Goal: Task Accomplishment & Management: Use online tool/utility

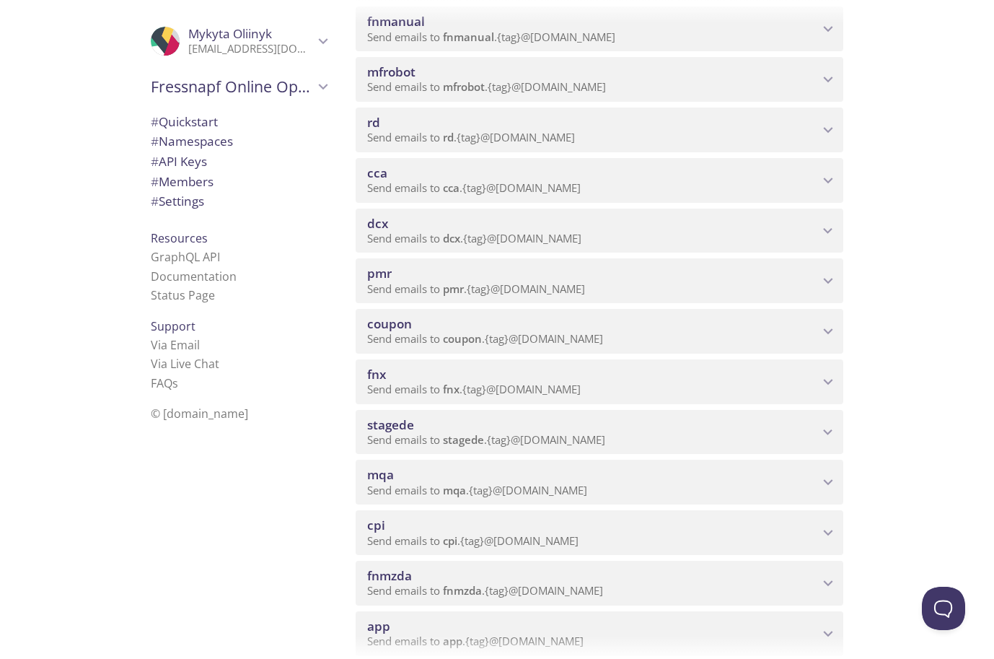
scroll to position [260, 0]
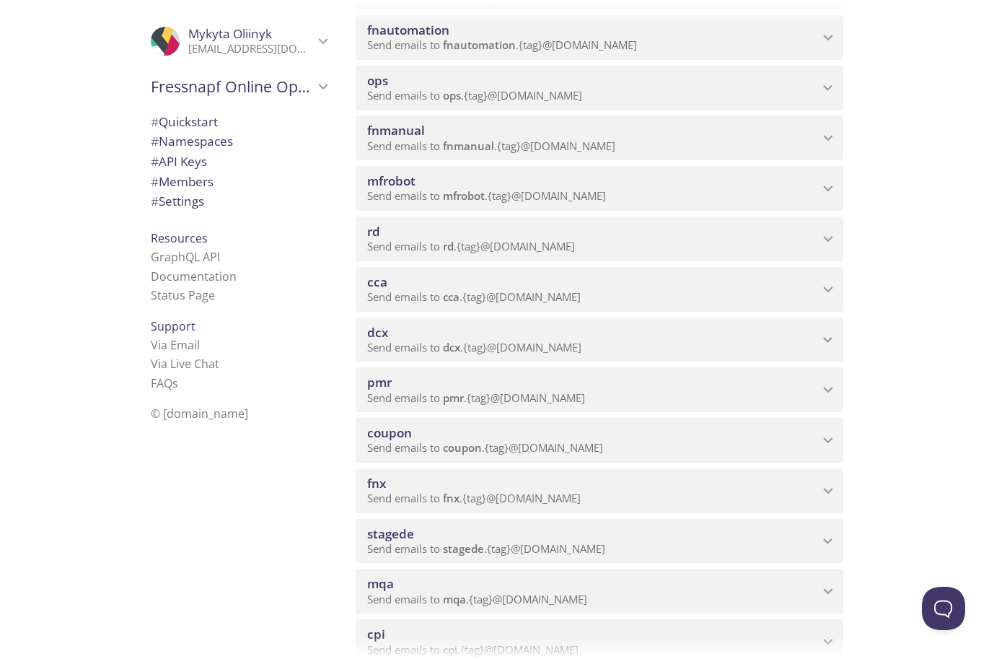
click at [554, 180] on span "mfrobot" at bounding box center [593, 181] width 452 height 16
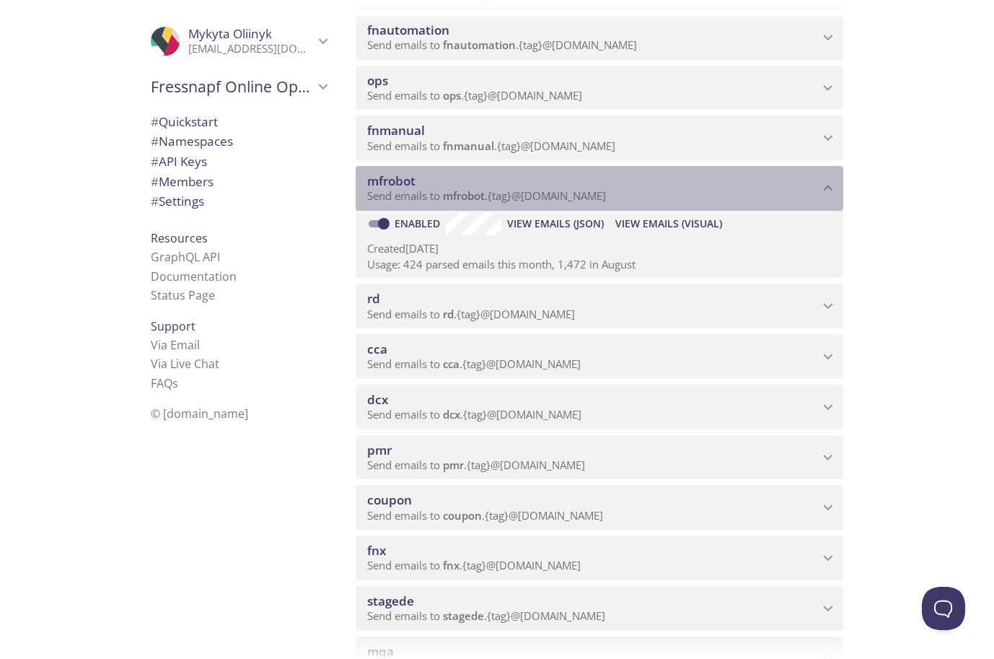
drag, startPoint x: 445, startPoint y: 201, endPoint x: 623, endPoint y: 193, distance: 177.7
click at [606, 194] on span "Send emails to mfrobot . {tag} @[DOMAIN_NAME]" at bounding box center [486, 195] width 239 height 14
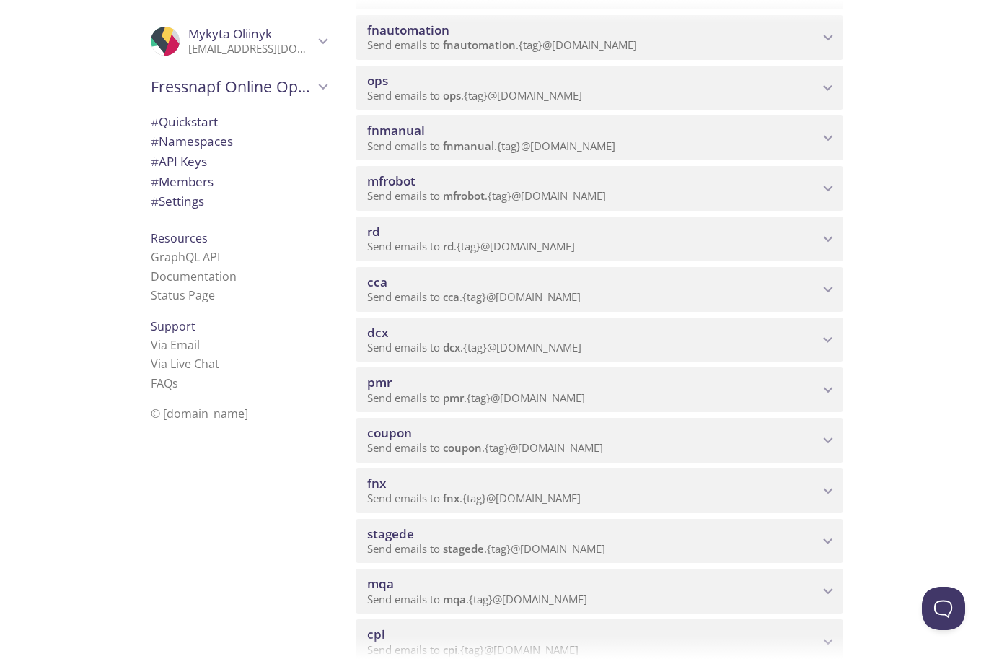
click at [682, 201] on p "Send emails to mfrobot . {tag} @[DOMAIN_NAME]" at bounding box center [593, 196] width 452 height 14
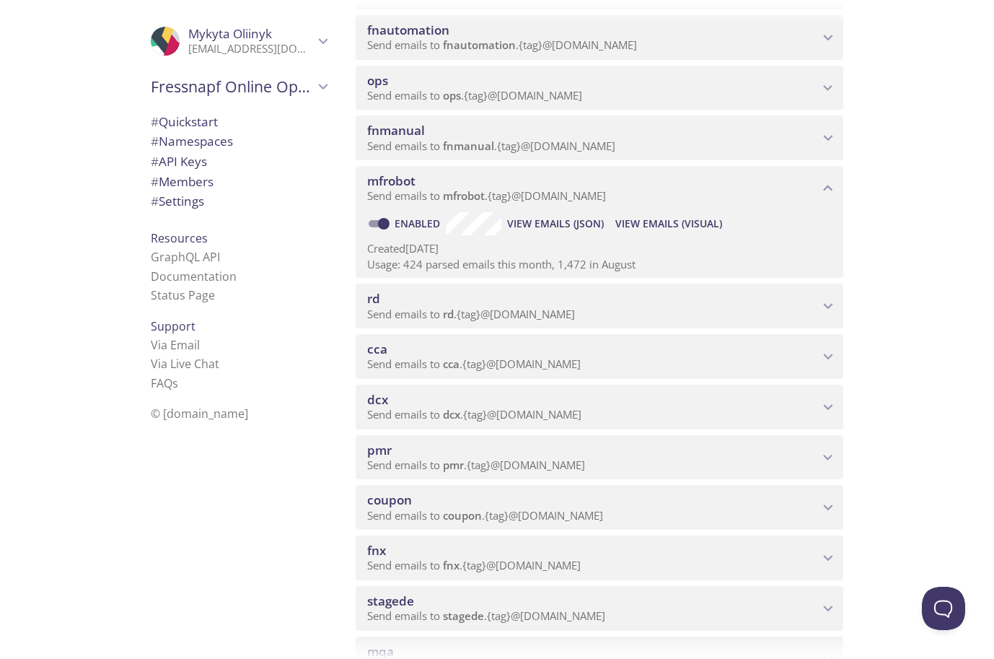
click at [670, 224] on span "View Emails (Visual)" at bounding box center [669, 223] width 107 height 17
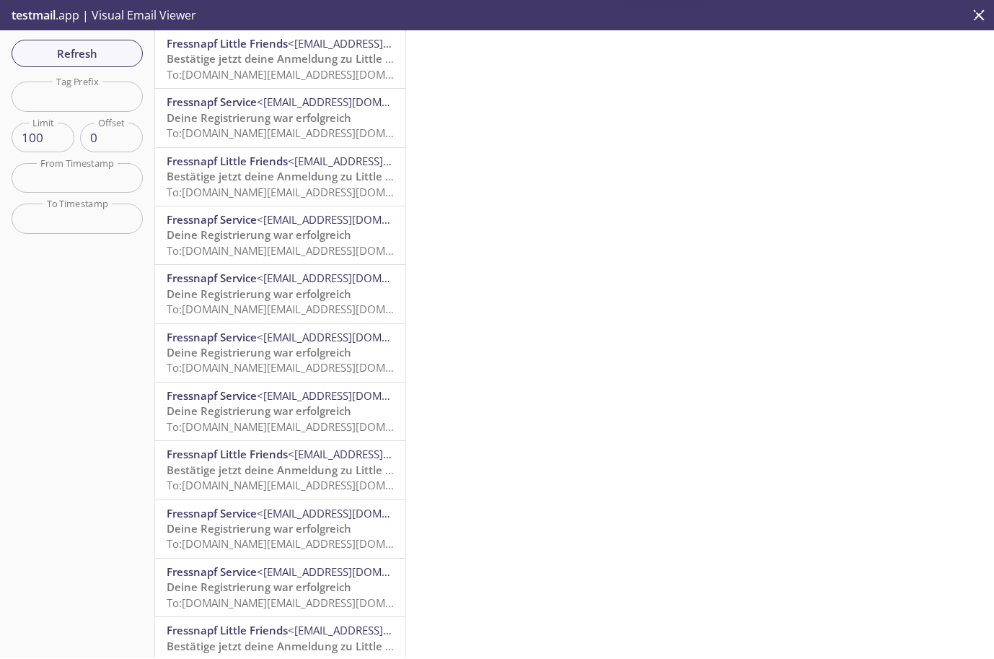
click at [318, 82] on p "Bestätige jetzt deine Anmeldung zu Little Friends To: [DOMAIN_NAME][EMAIL_ADDRE…" at bounding box center [280, 66] width 227 height 31
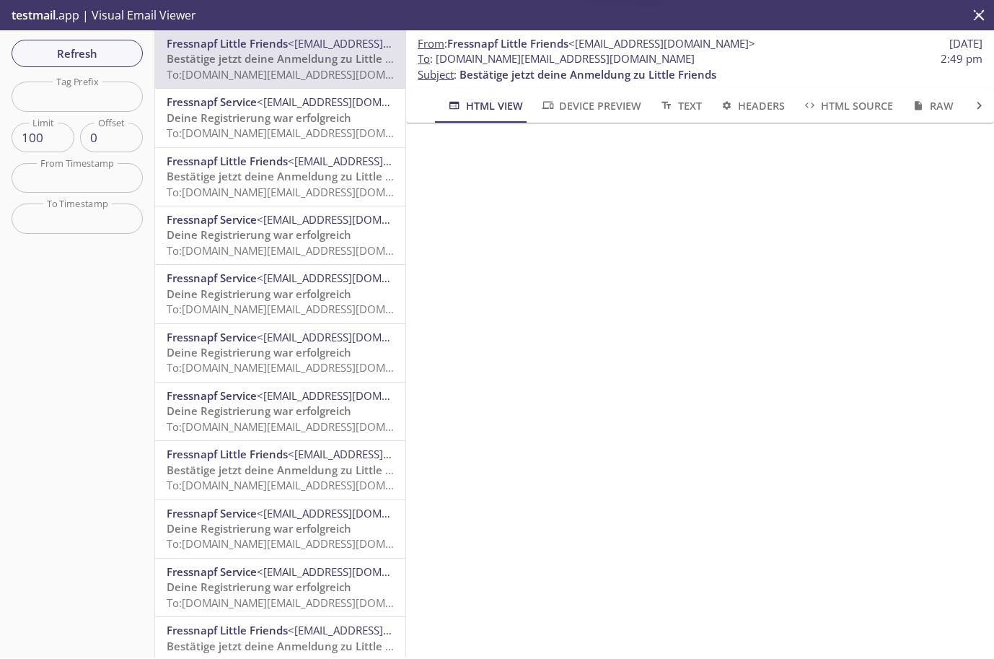
click at [318, 138] on span "To: [DOMAIN_NAME][EMAIL_ADDRESS][DOMAIN_NAME]" at bounding box center [304, 133] width 274 height 14
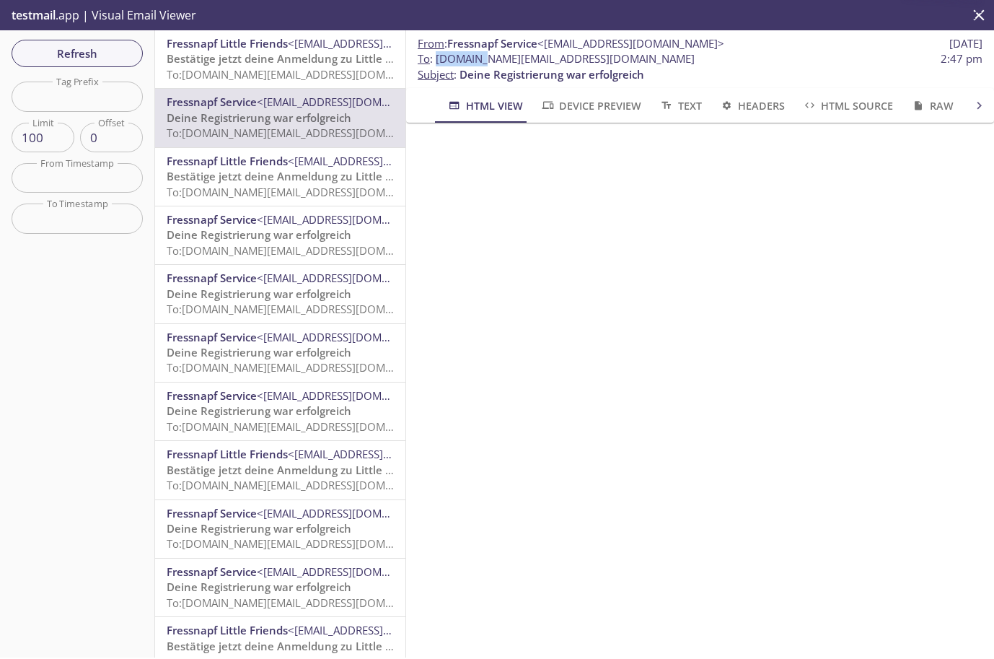
drag, startPoint x: 438, startPoint y: 63, endPoint x: 482, endPoint y: 63, distance: 44.0
click at [481, 63] on span "To : [DOMAIN_NAME][EMAIL_ADDRESS][DOMAIN_NAME]" at bounding box center [556, 58] width 277 height 15
drag, startPoint x: 486, startPoint y: 61, endPoint x: 526, endPoint y: 58, distance: 40.5
click at [526, 58] on span "To : [DOMAIN_NAME][EMAIL_ADDRESS][DOMAIN_NAME]" at bounding box center [556, 58] width 277 height 15
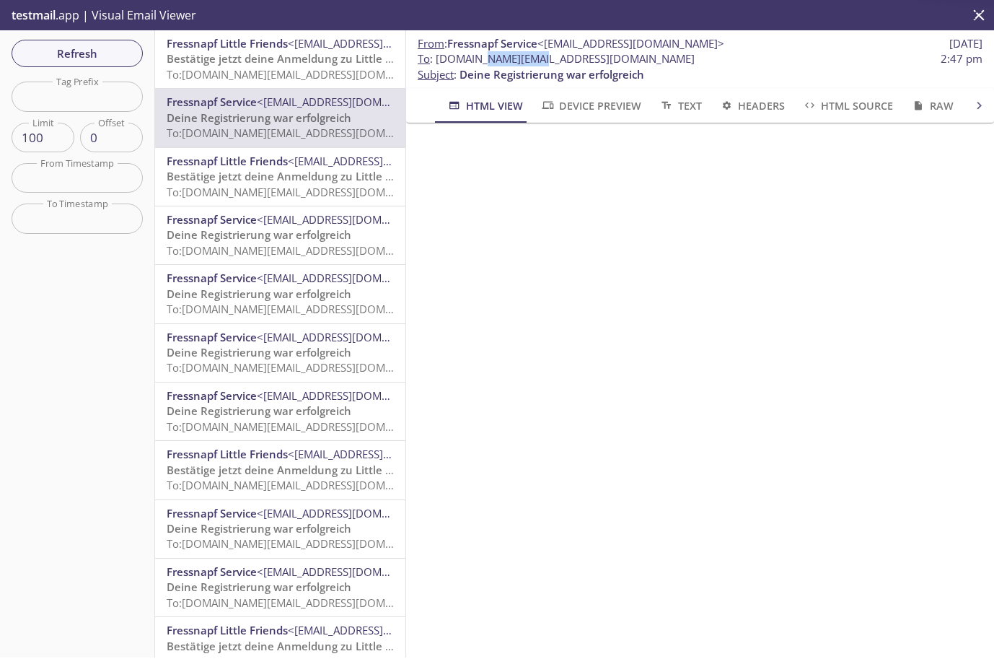
drag, startPoint x: 545, startPoint y: 61, endPoint x: 484, endPoint y: 62, distance: 61.3
click at [484, 62] on span "To : [DOMAIN_NAME][EMAIL_ADDRESS][DOMAIN_NAME]" at bounding box center [556, 58] width 277 height 15
drag, startPoint x: 553, startPoint y: 61, endPoint x: 688, endPoint y: 61, distance: 135.7
click at [623, 59] on span "To : [DOMAIN_NAME][EMAIL_ADDRESS][DOMAIN_NAME]" at bounding box center [556, 58] width 277 height 15
drag, startPoint x: 688, startPoint y: 61, endPoint x: 549, endPoint y: 58, distance: 139.3
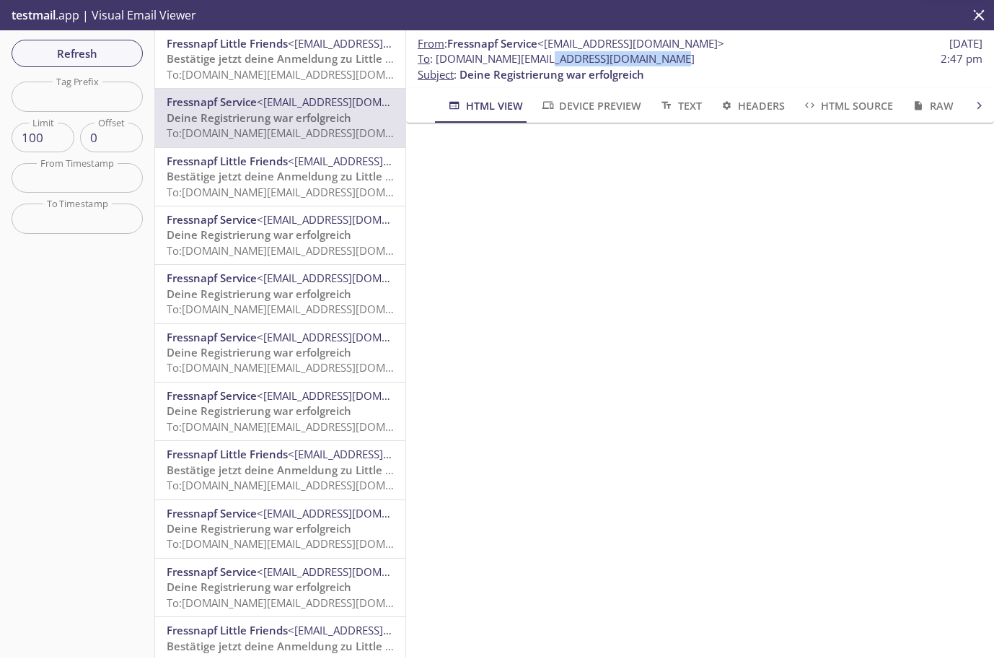
click at [551, 57] on span "To : [DOMAIN_NAME][EMAIL_ADDRESS][DOMAIN_NAME] 2:47 pm" at bounding box center [700, 58] width 565 height 15
click at [296, 208] on div "Fressnapf Service <[EMAIL_ADDRESS][DOMAIN_NAME]> Deine Registrierung war erfolg…" at bounding box center [280, 235] width 250 height 58
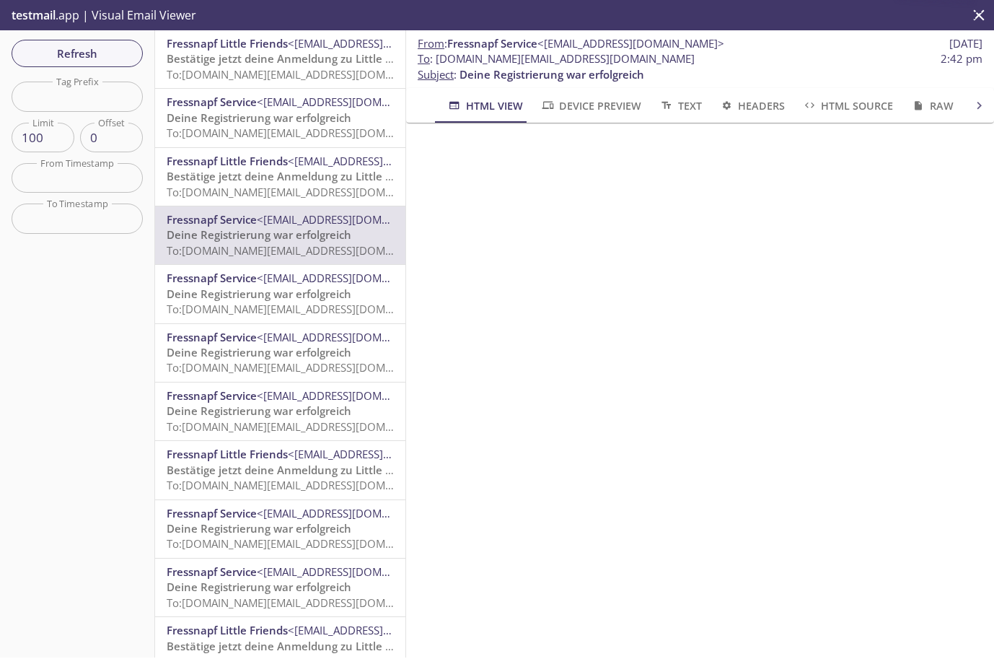
scroll to position [433, 0]
